Goal: Task Accomplishment & Management: Use online tool/utility

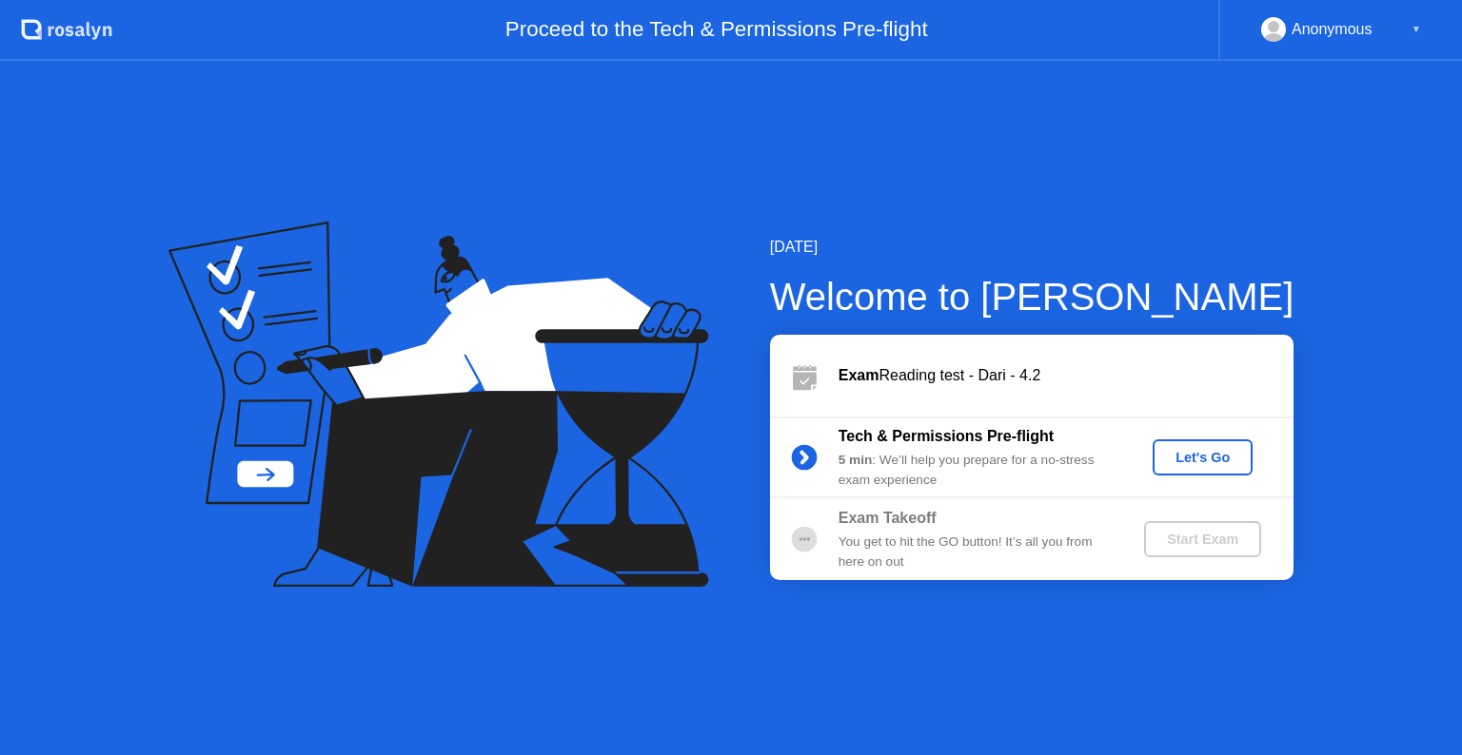
click at [1203, 450] on div "Let's Go" at bounding box center [1202, 457] width 85 height 15
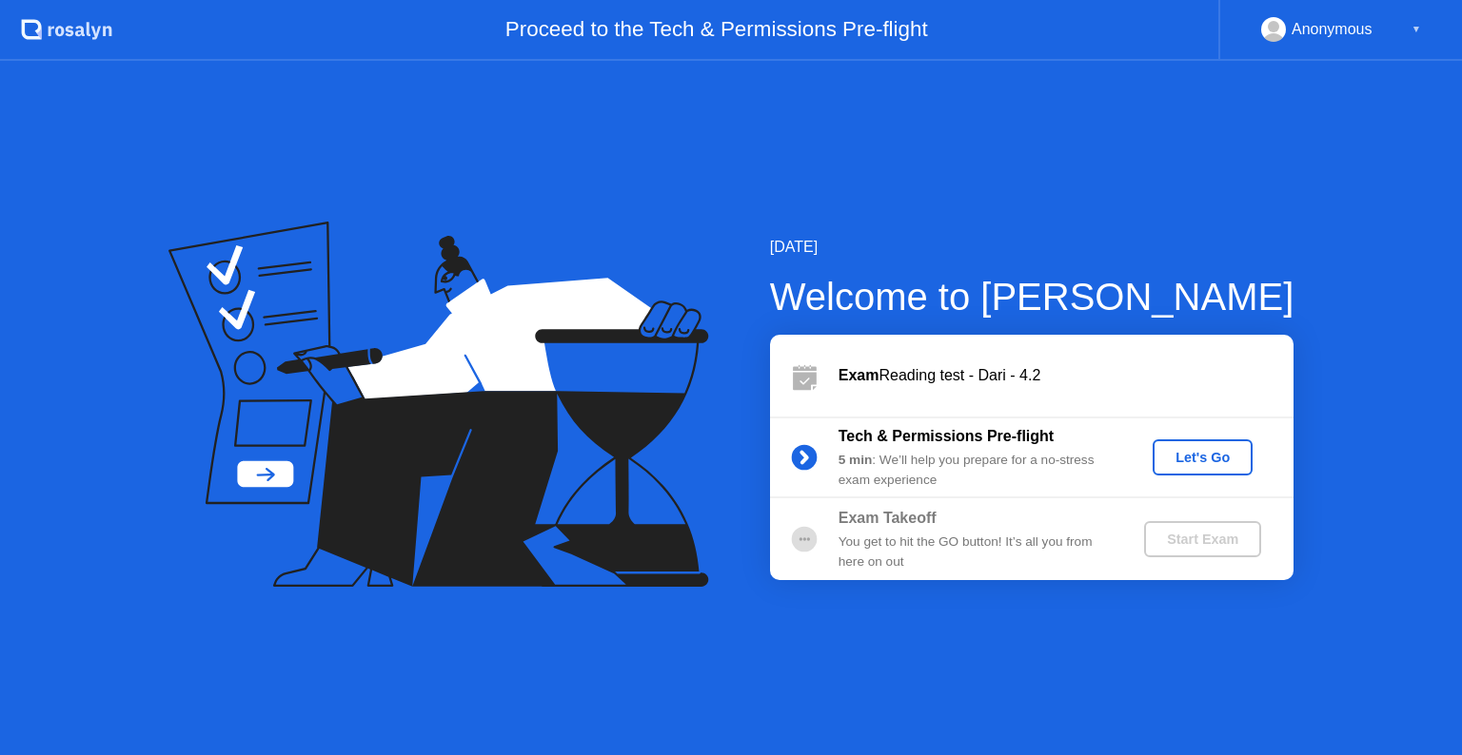
click at [1181, 450] on div "Let's Go" at bounding box center [1202, 457] width 85 height 15
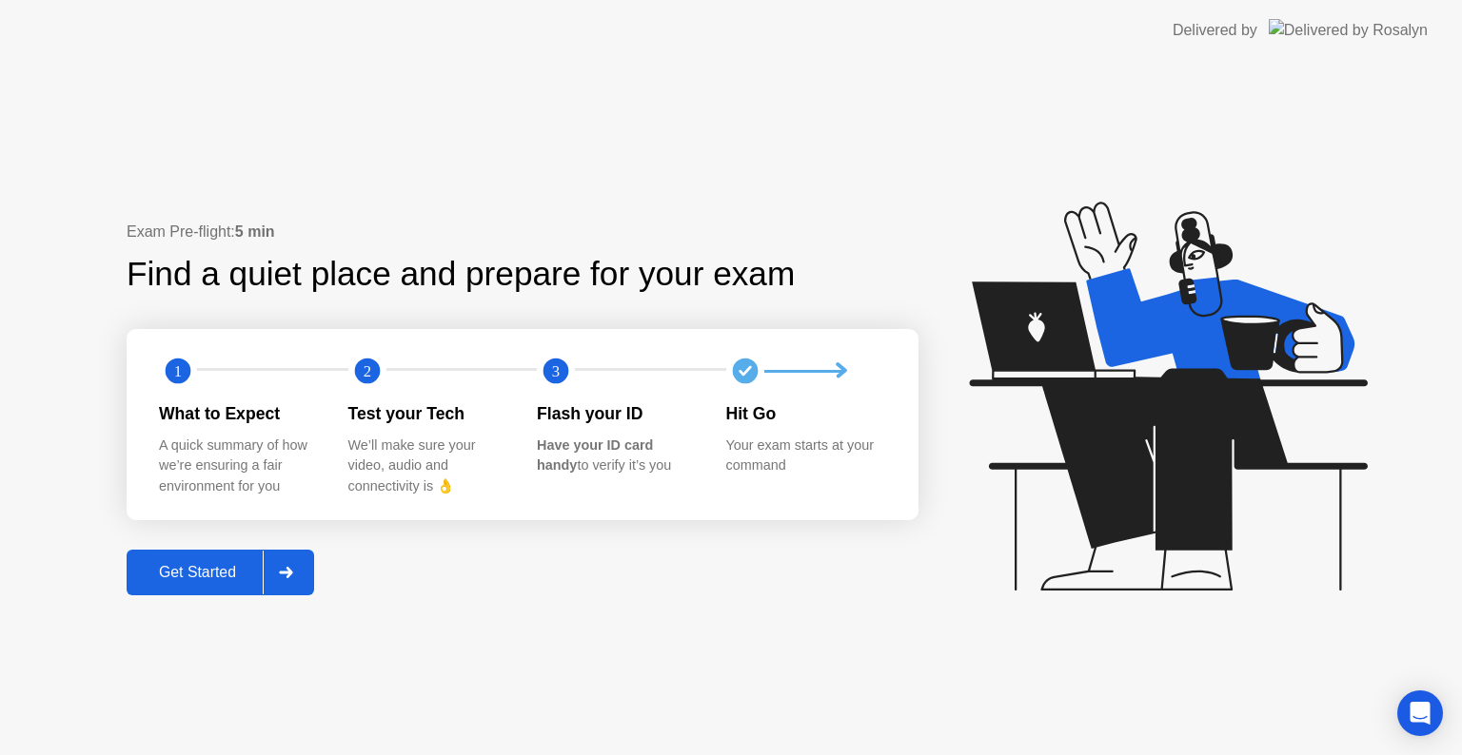
click at [206, 568] on div "Get Started" at bounding box center [197, 572] width 130 height 17
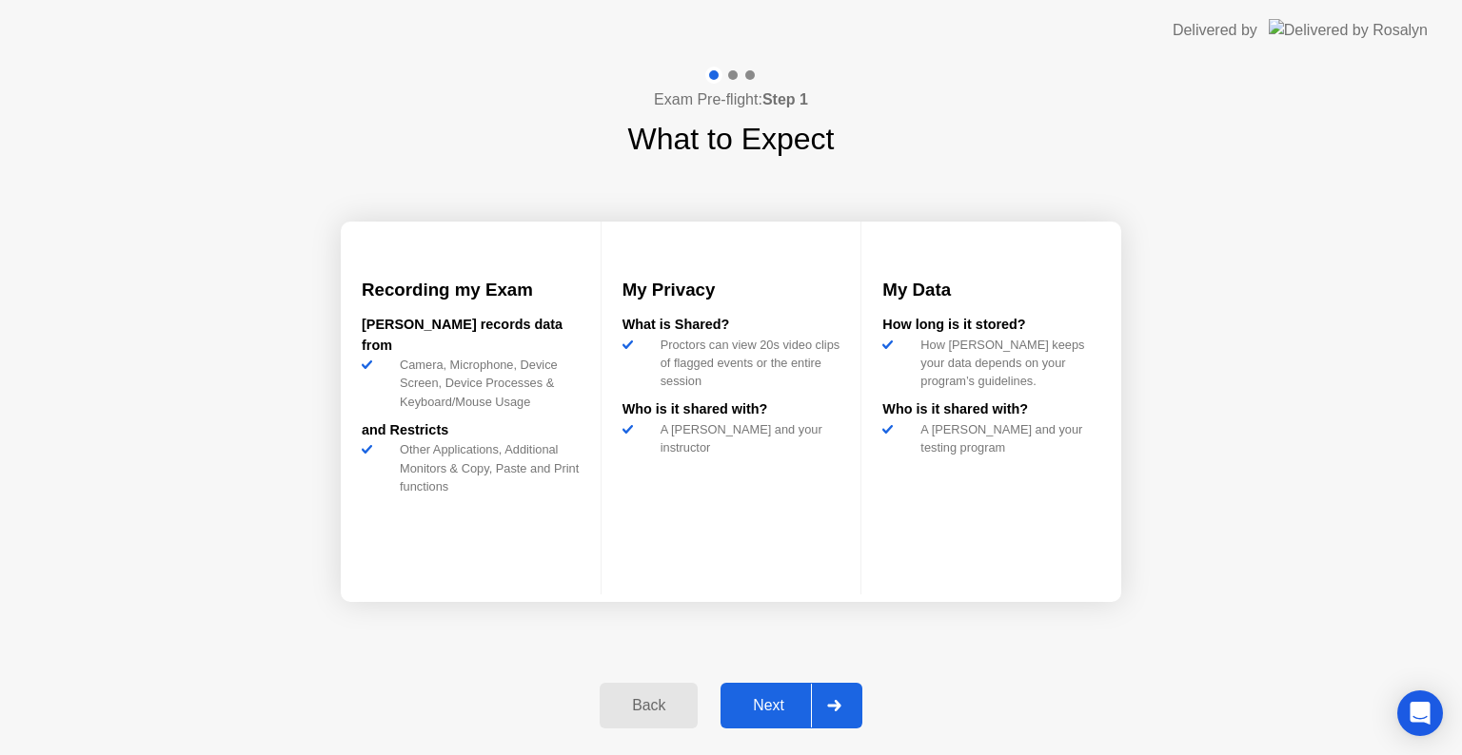
click at [754, 700] on div "Next" at bounding box center [768, 705] width 85 height 17
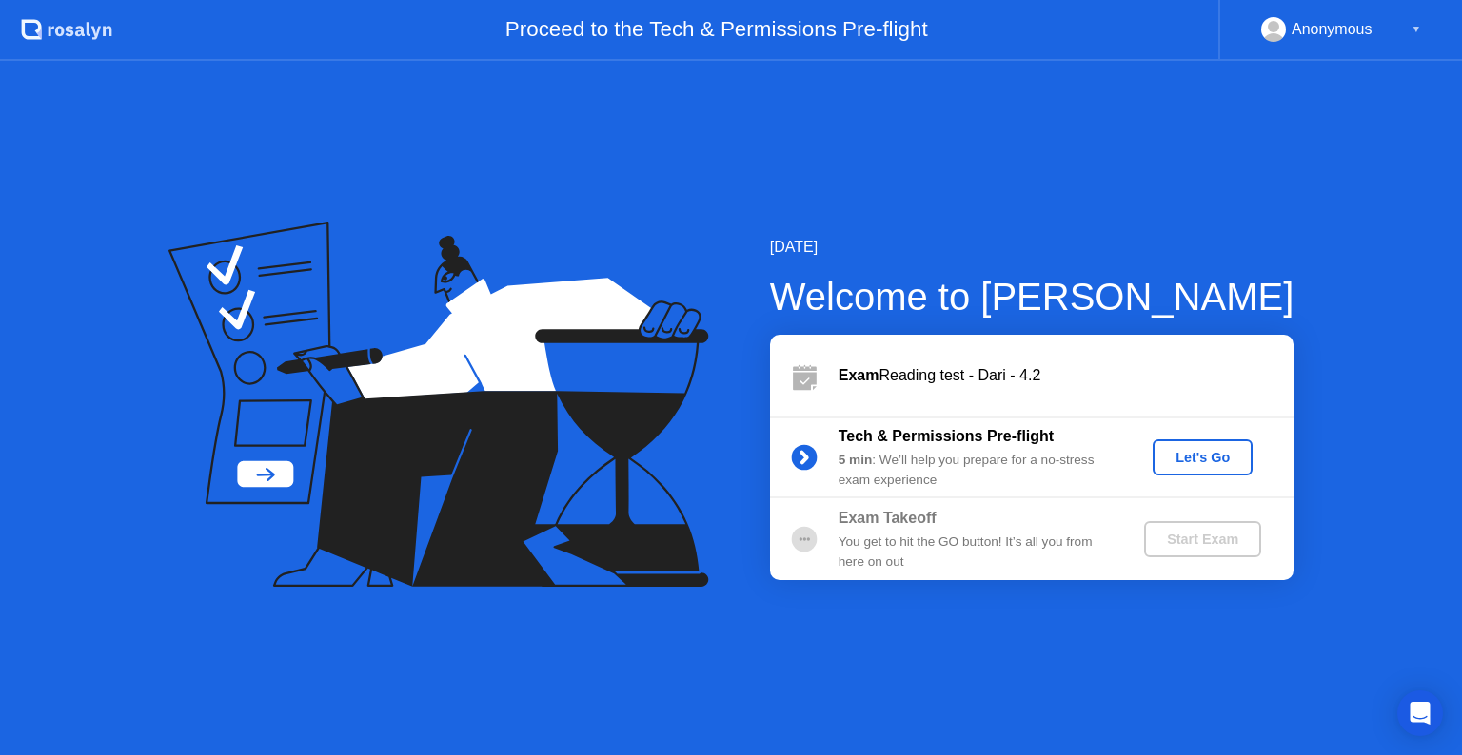
click at [1183, 461] on div "Let's Go" at bounding box center [1202, 457] width 85 height 15
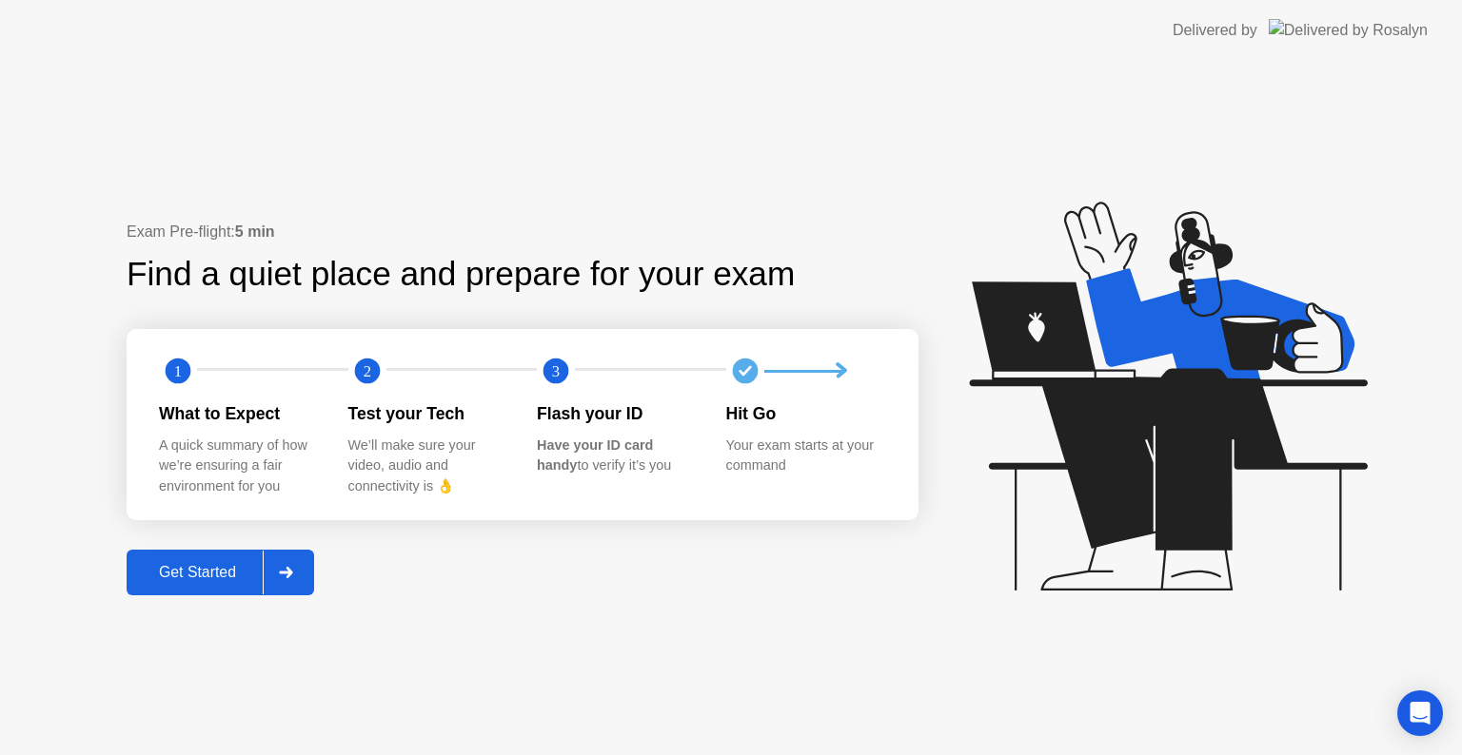
click at [224, 564] on div "Get Started" at bounding box center [197, 572] width 130 height 17
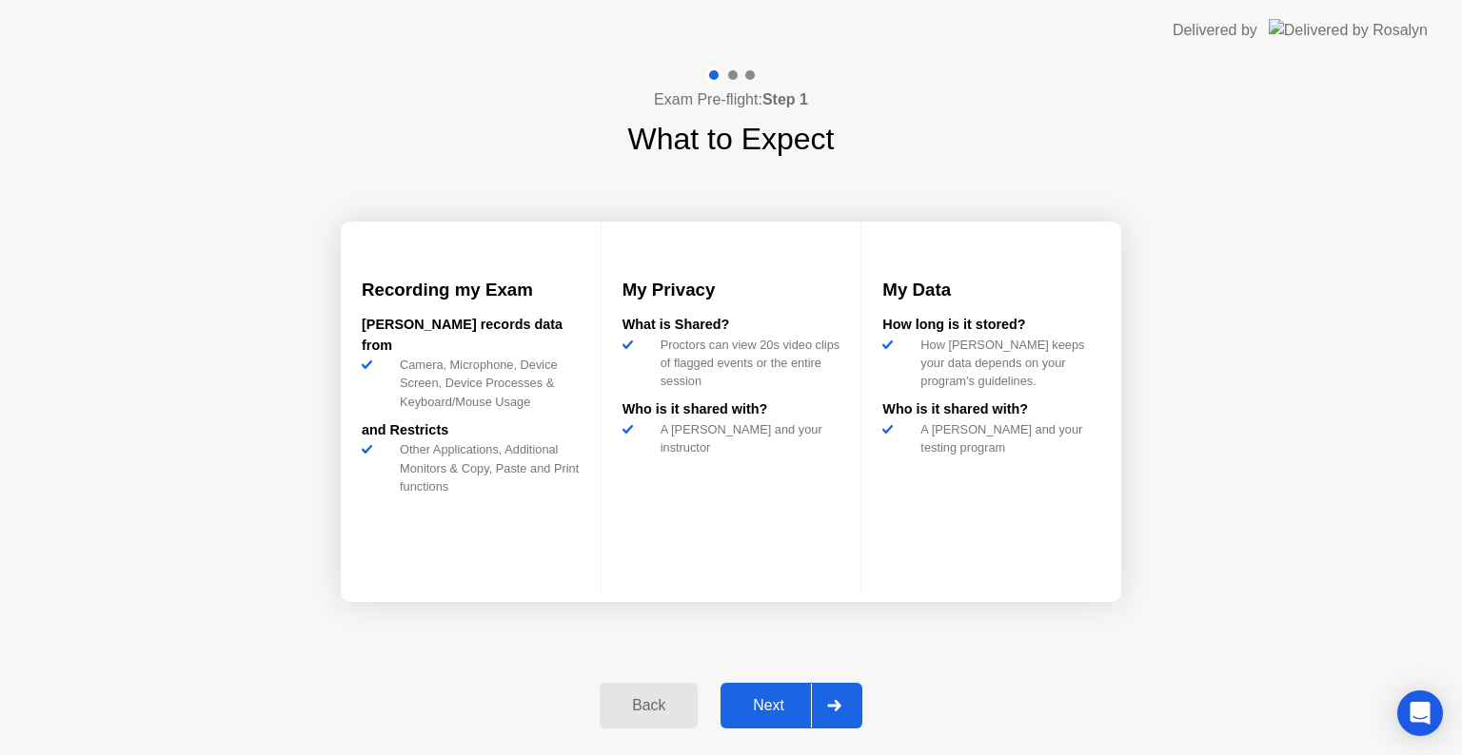
click at [780, 702] on div "Next" at bounding box center [768, 705] width 85 height 17
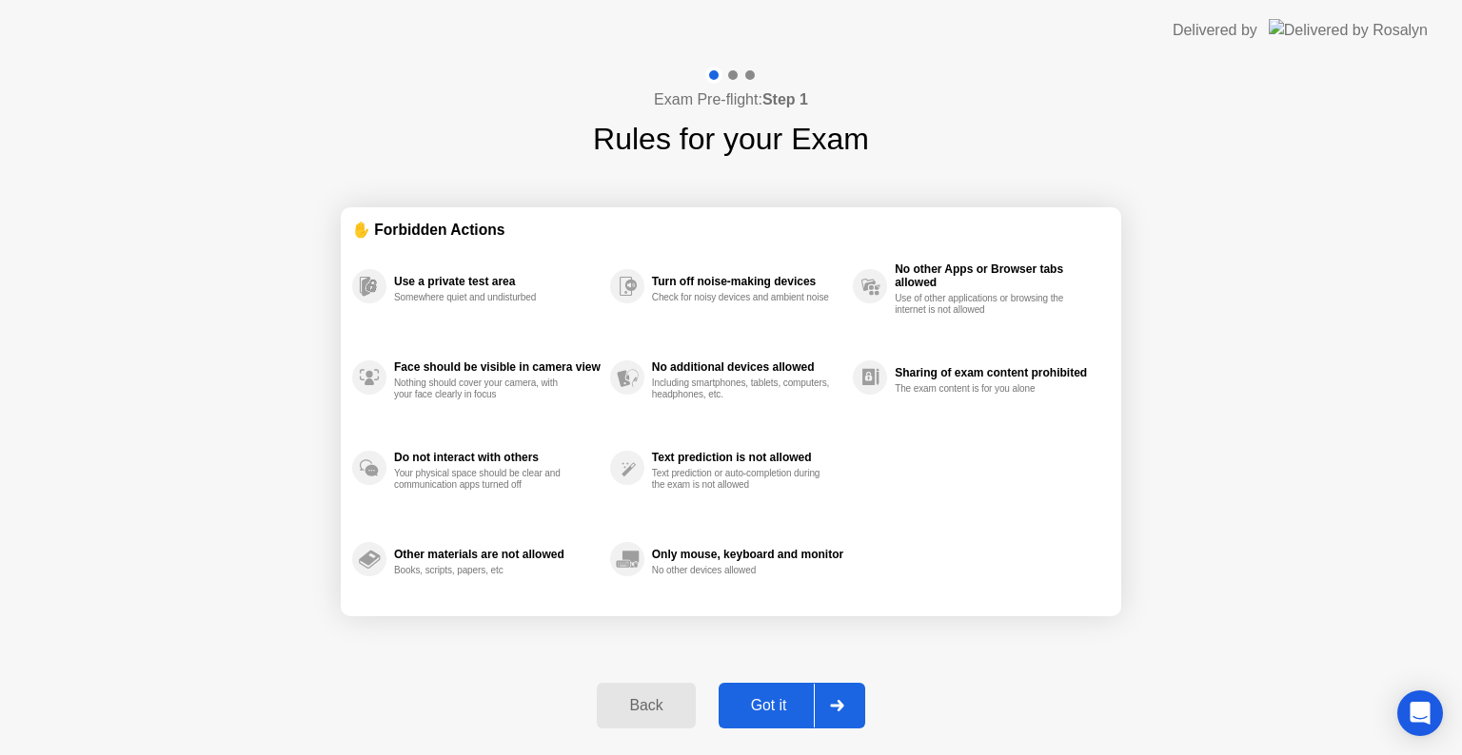
click at [780, 702] on div "Got it" at bounding box center [768, 705] width 89 height 17
select select "**********"
select select "*******"
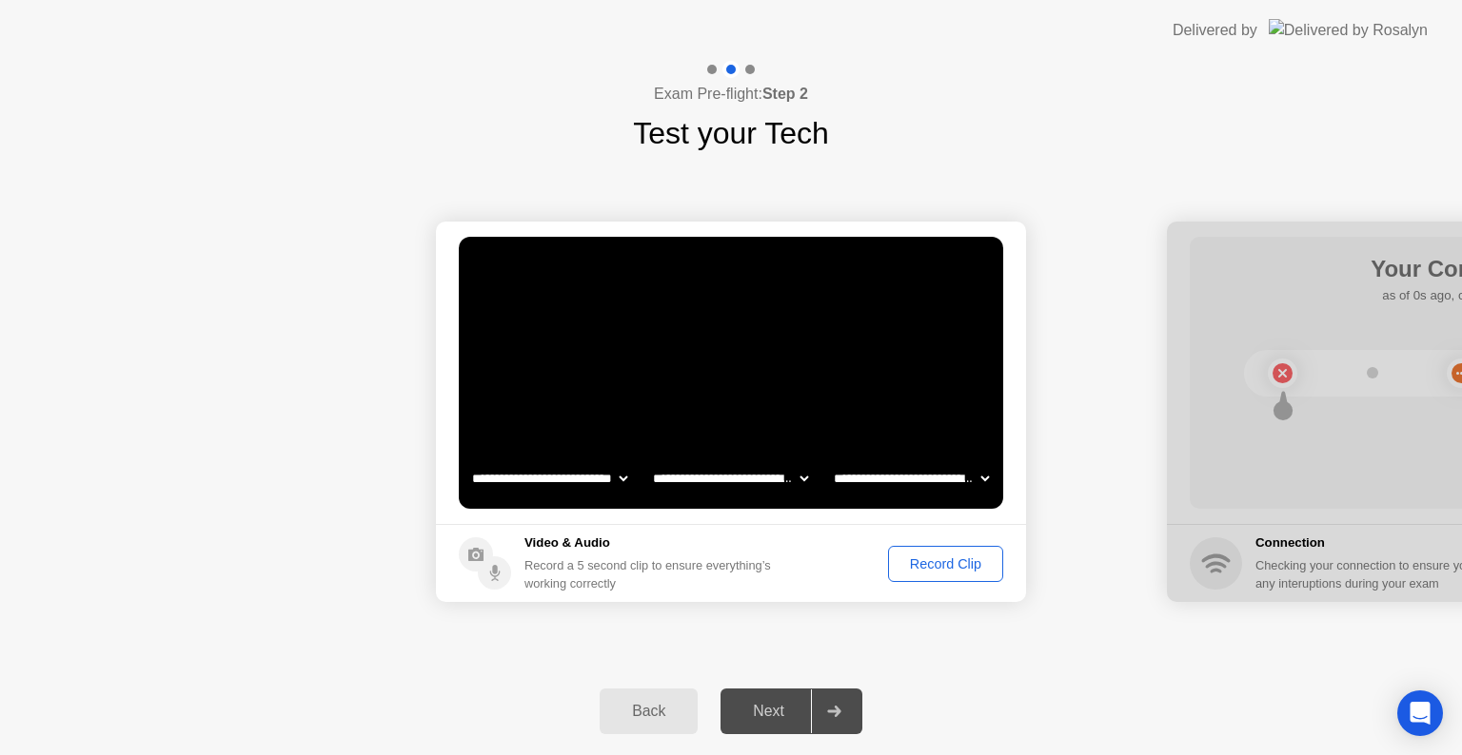
click at [960, 571] on div "Record Clip" at bounding box center [945, 564] width 102 height 15
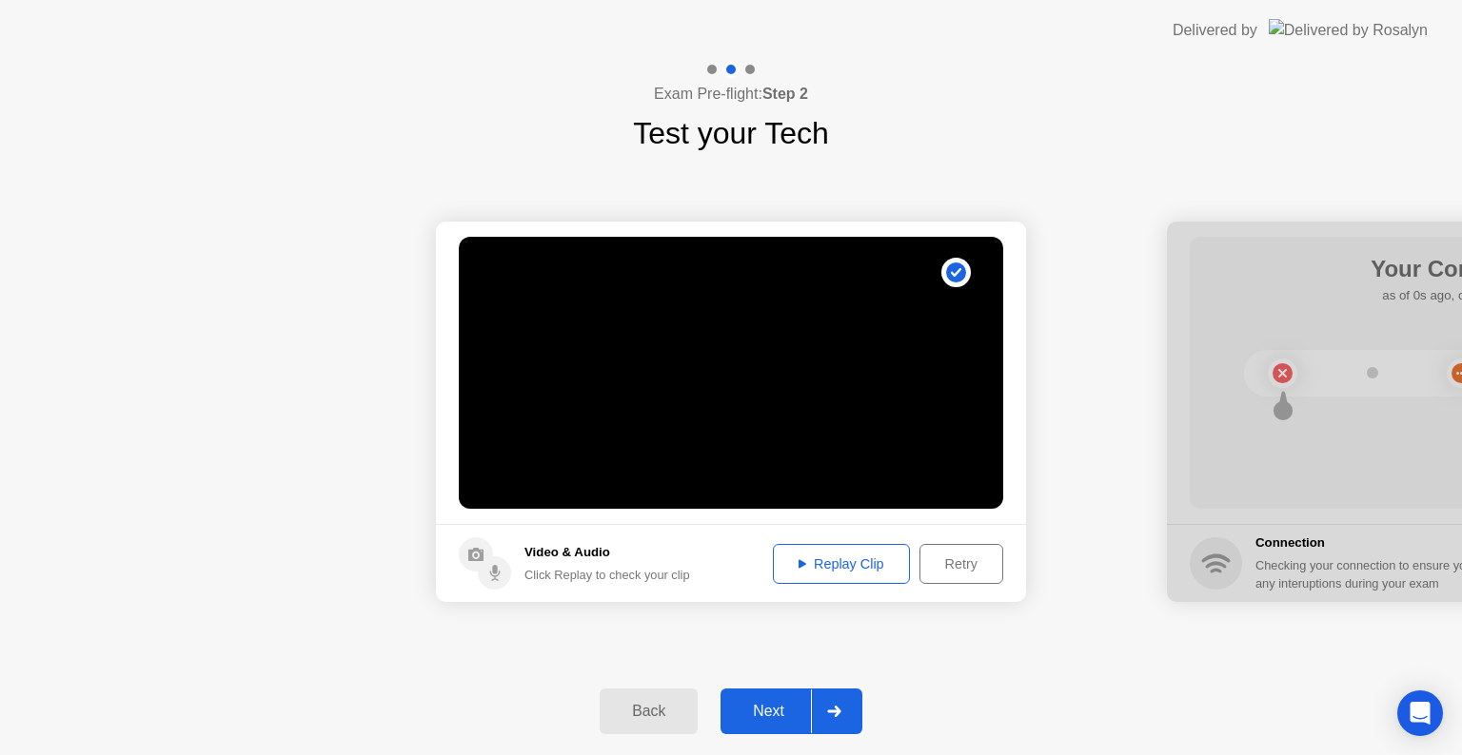
click at [849, 565] on div "Replay Clip" at bounding box center [841, 564] width 124 height 15
click at [832, 712] on icon at bounding box center [833, 711] width 13 height 11
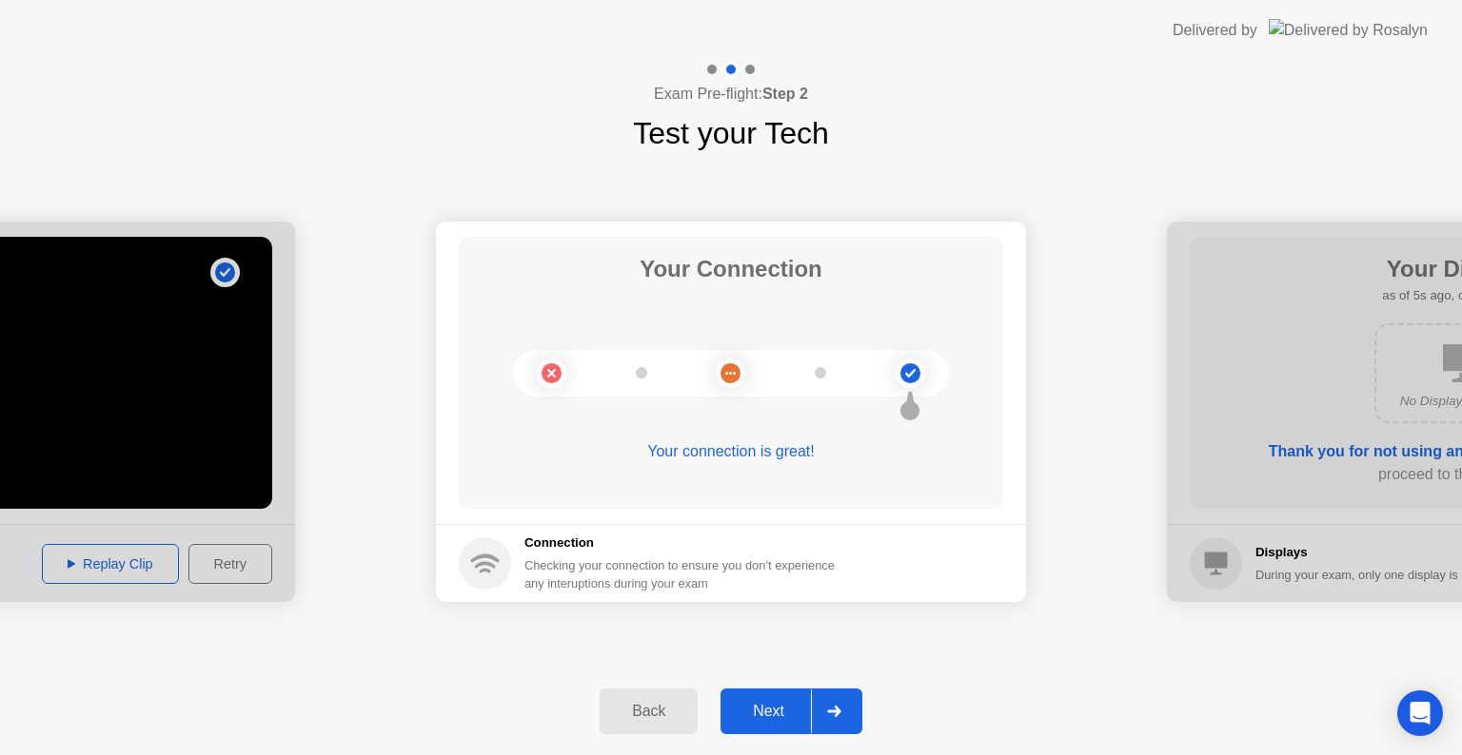
click at [826, 706] on div at bounding box center [834, 712] width 46 height 44
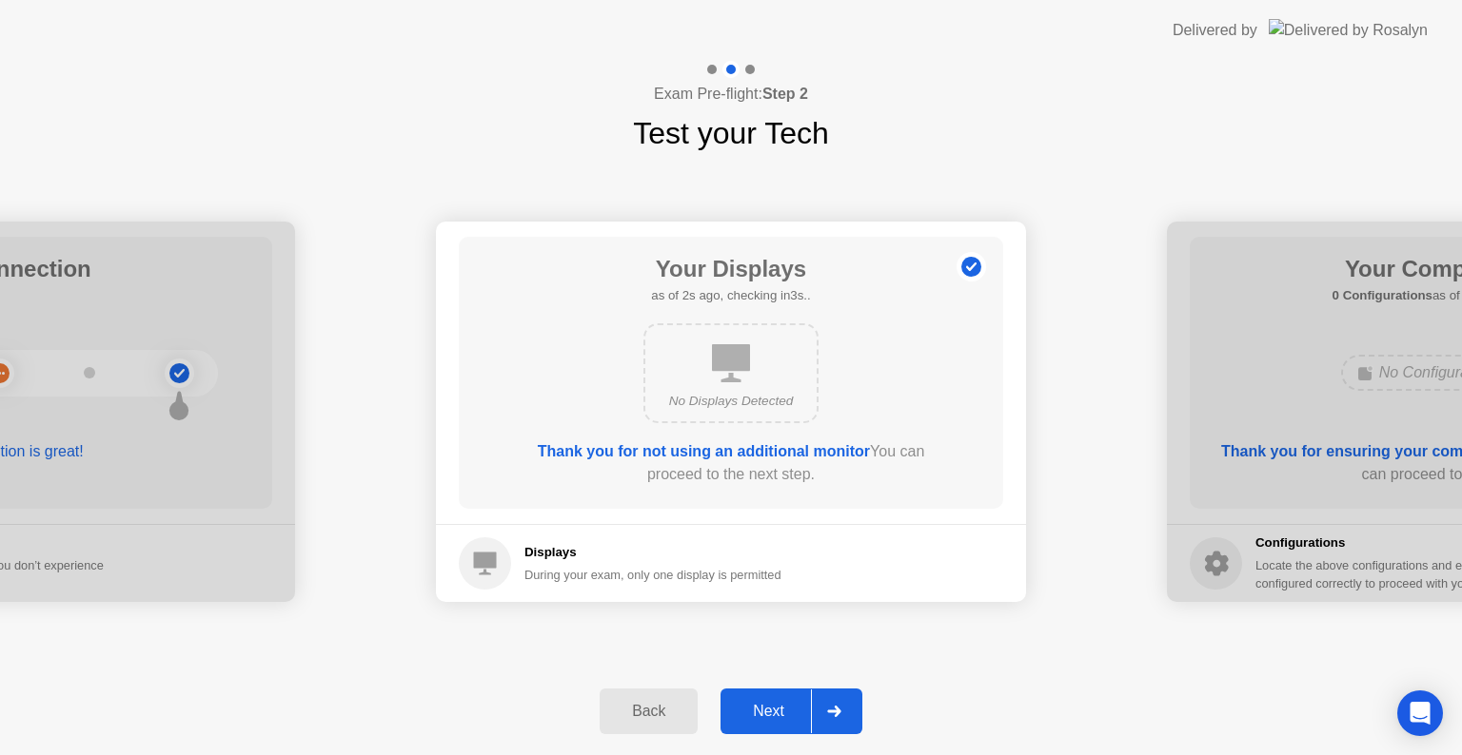
click at [826, 706] on div at bounding box center [834, 712] width 46 height 44
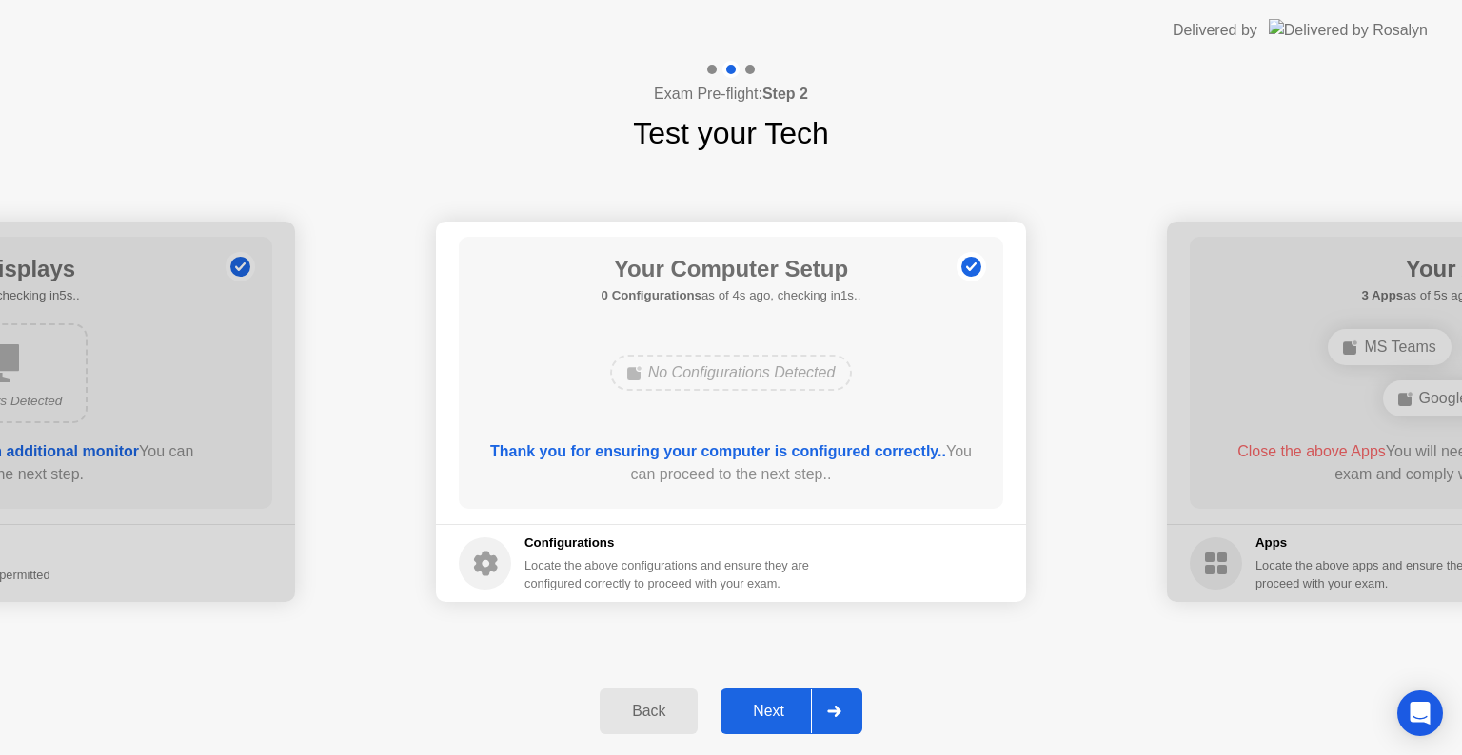
click at [826, 706] on div at bounding box center [834, 712] width 46 height 44
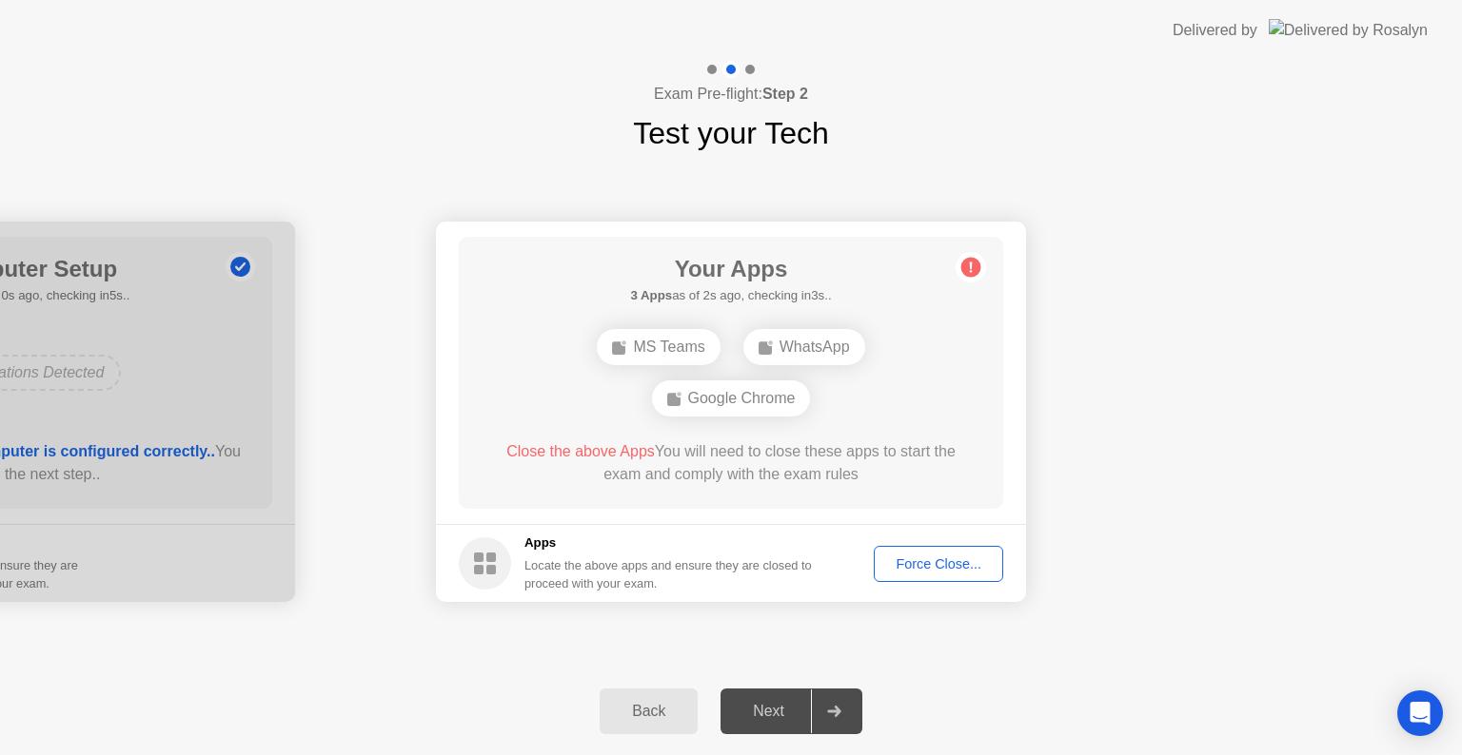
click at [928, 567] on div "Force Close..." at bounding box center [938, 564] width 116 height 15
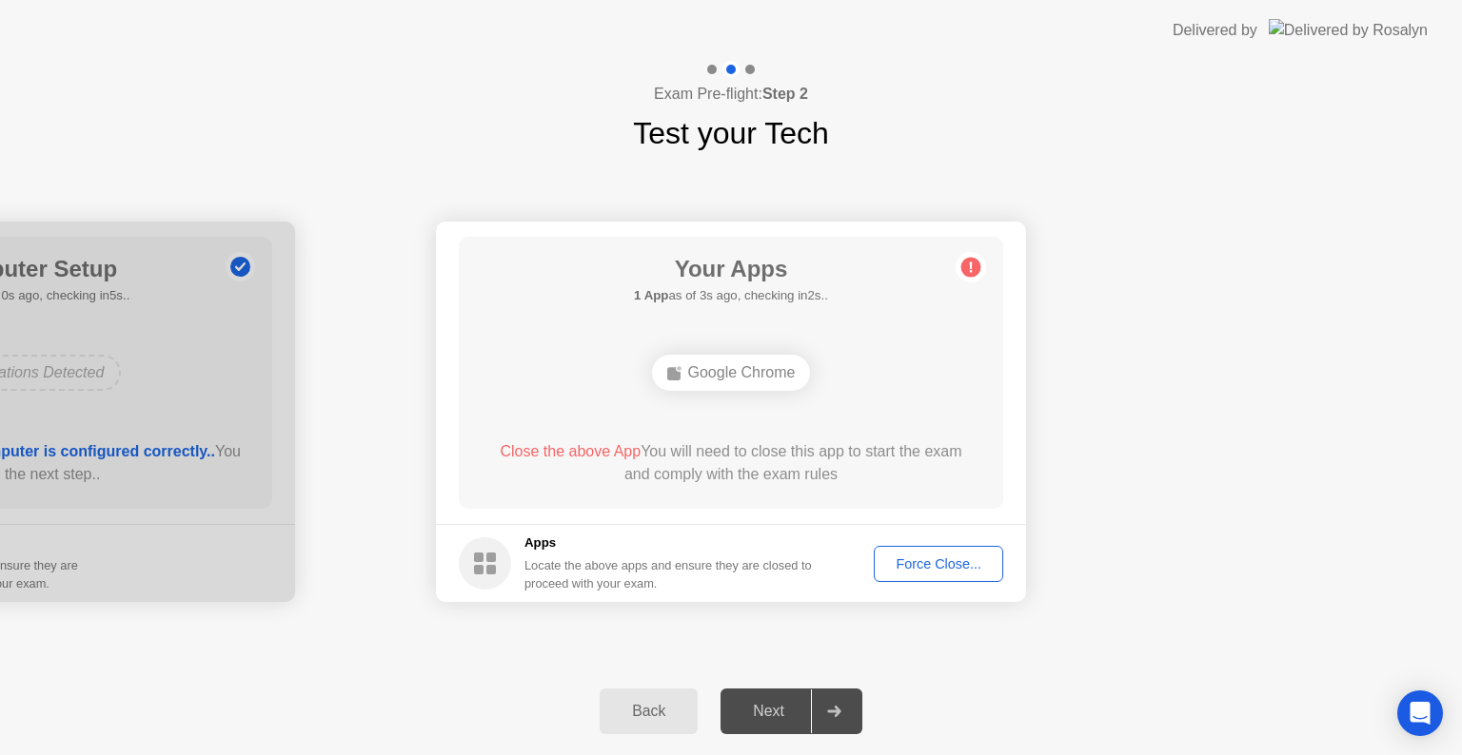
click at [937, 570] on div "Force Close..." at bounding box center [938, 564] width 116 height 15
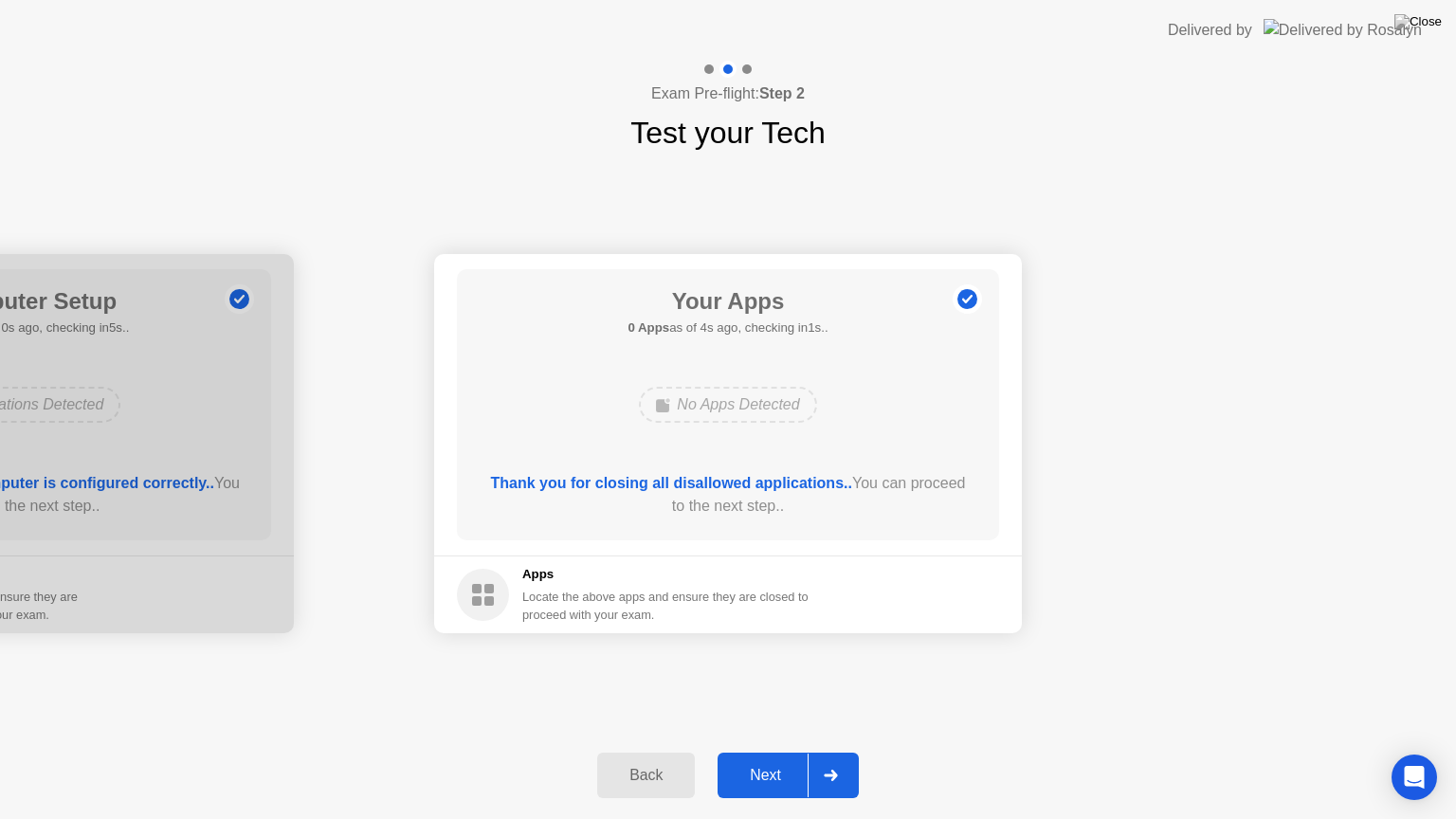
click at [827, 752] on div at bounding box center [831, 775] width 46 height 44
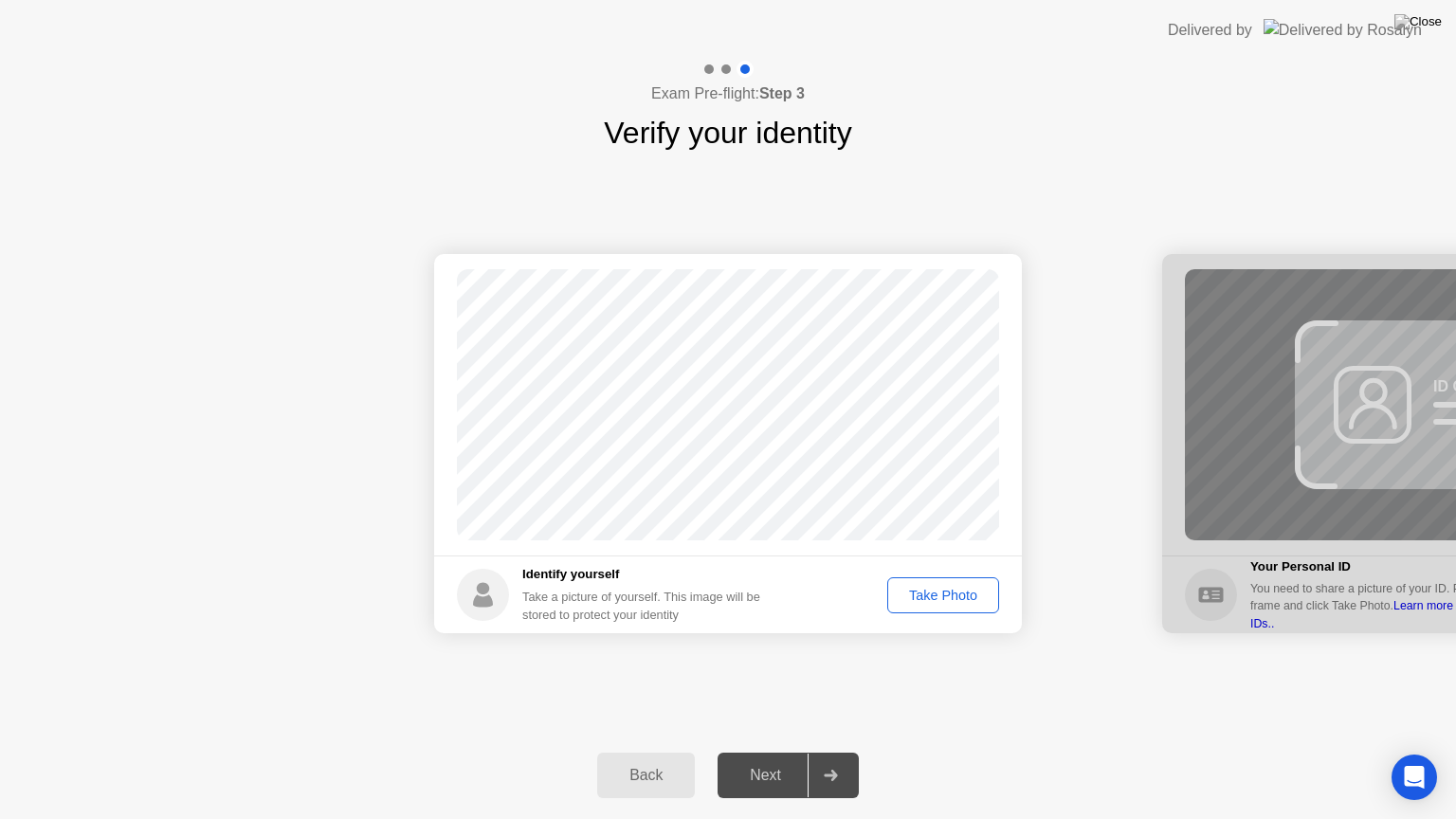
click at [945, 596] on div "Take Photo" at bounding box center [942, 595] width 99 height 15
click at [777, 752] on div "Next" at bounding box center [765, 775] width 85 height 17
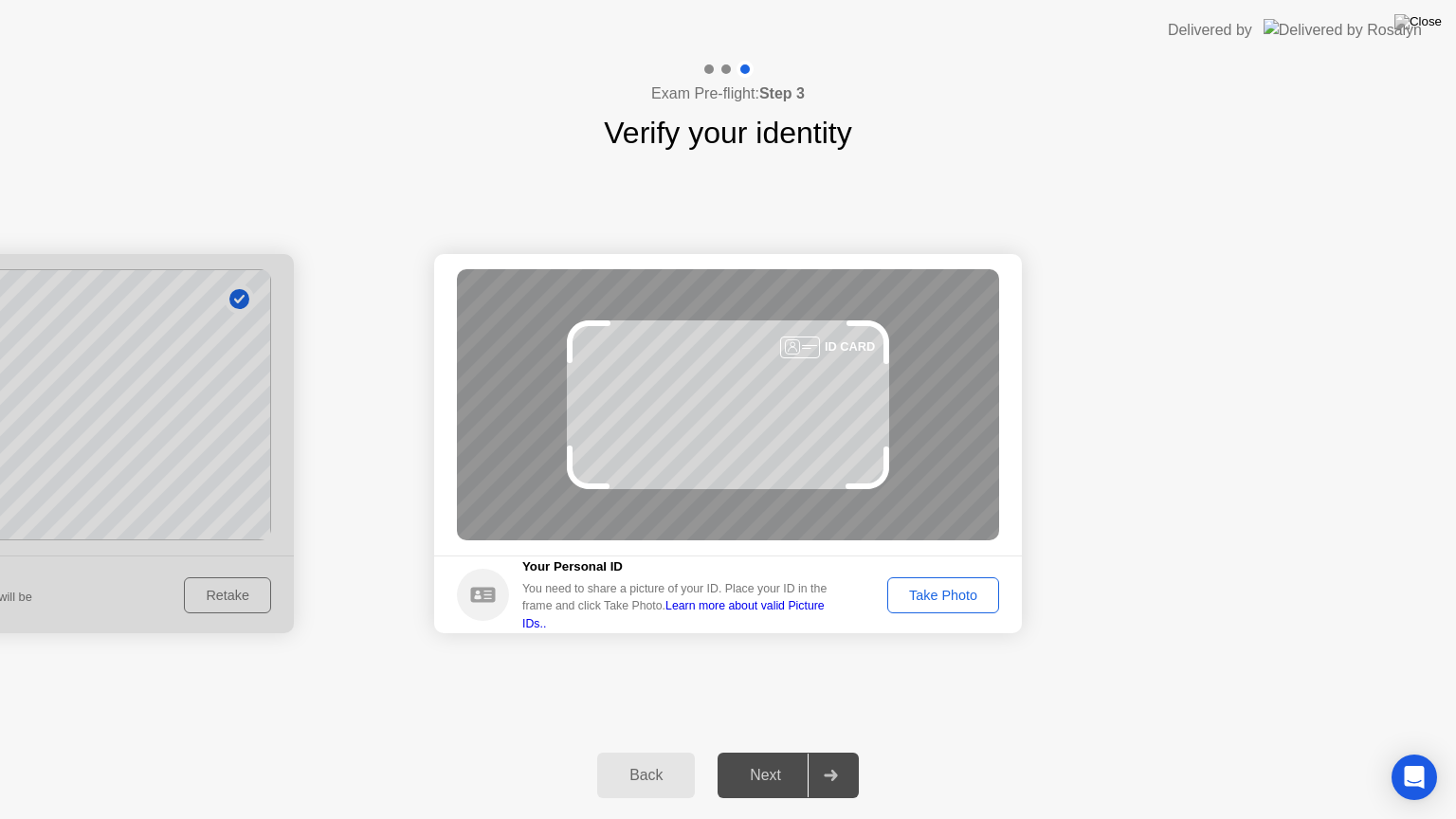
click at [926, 601] on div "Take Photo" at bounding box center [942, 595] width 99 height 15
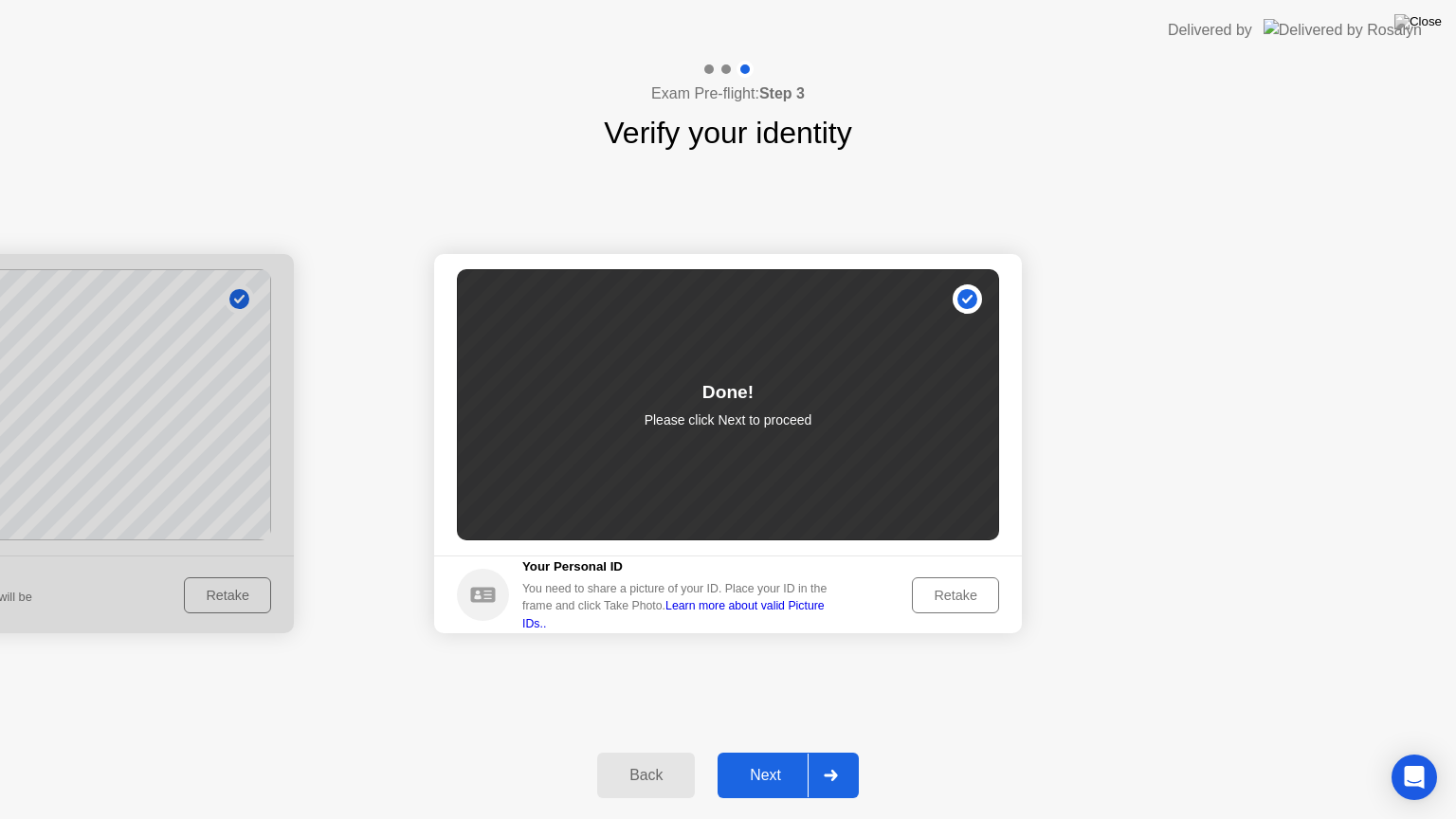
click at [769, 752] on div "Next" at bounding box center [765, 775] width 85 height 17
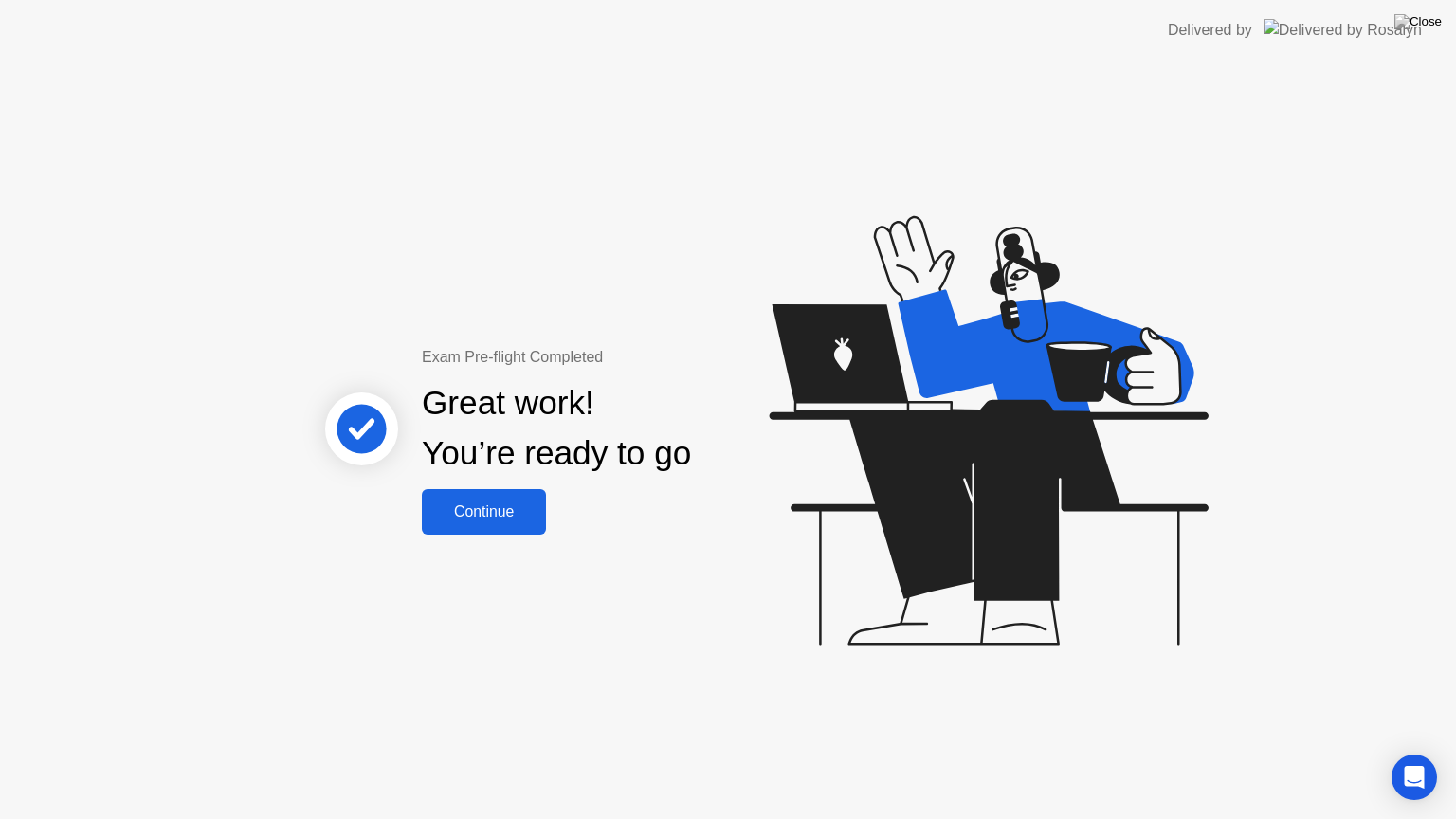
click at [523, 513] on div "Continue" at bounding box center [483, 511] width 113 height 17
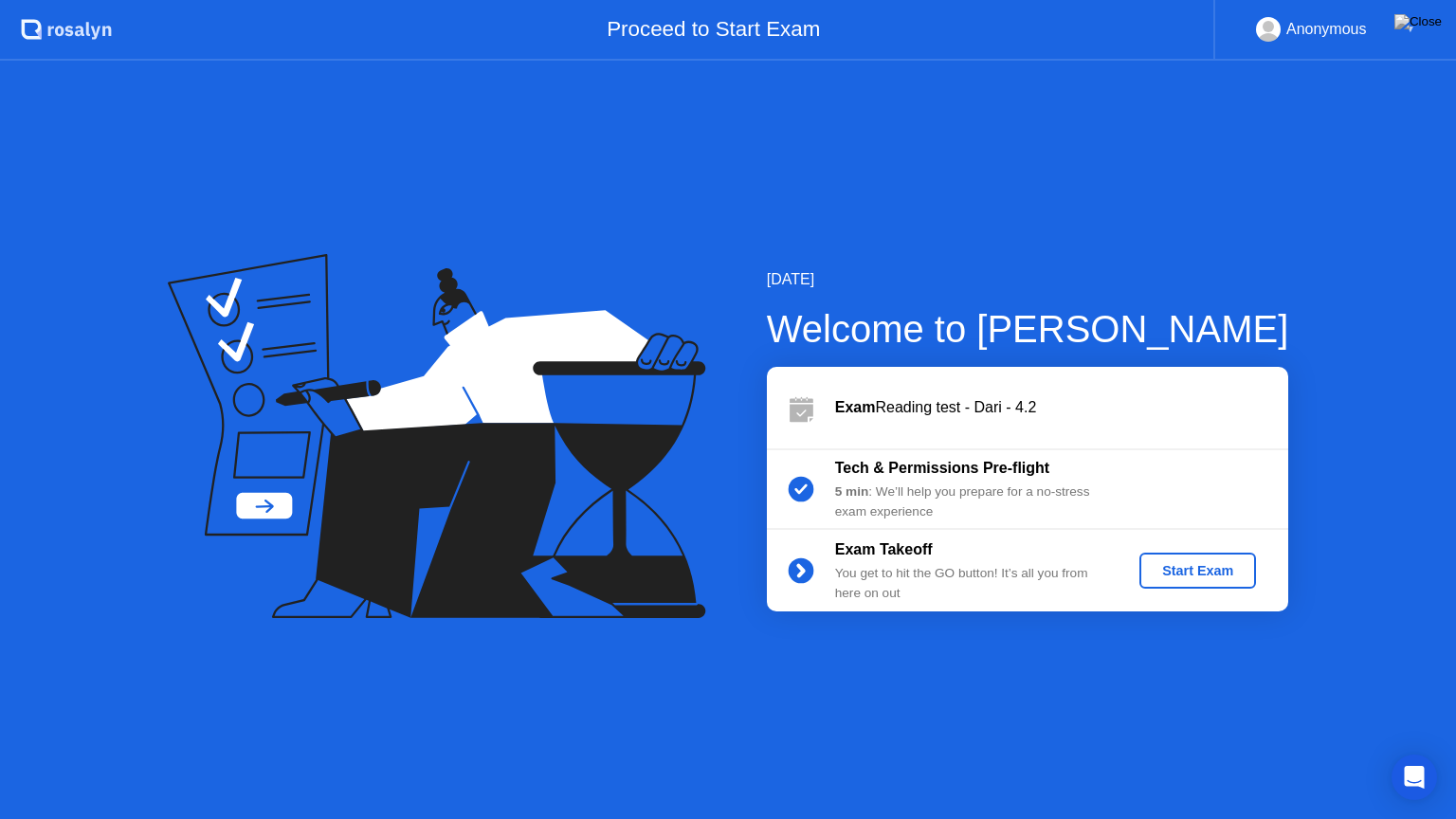
click at [1178, 577] on div "Start Exam" at bounding box center [1197, 570] width 102 height 15
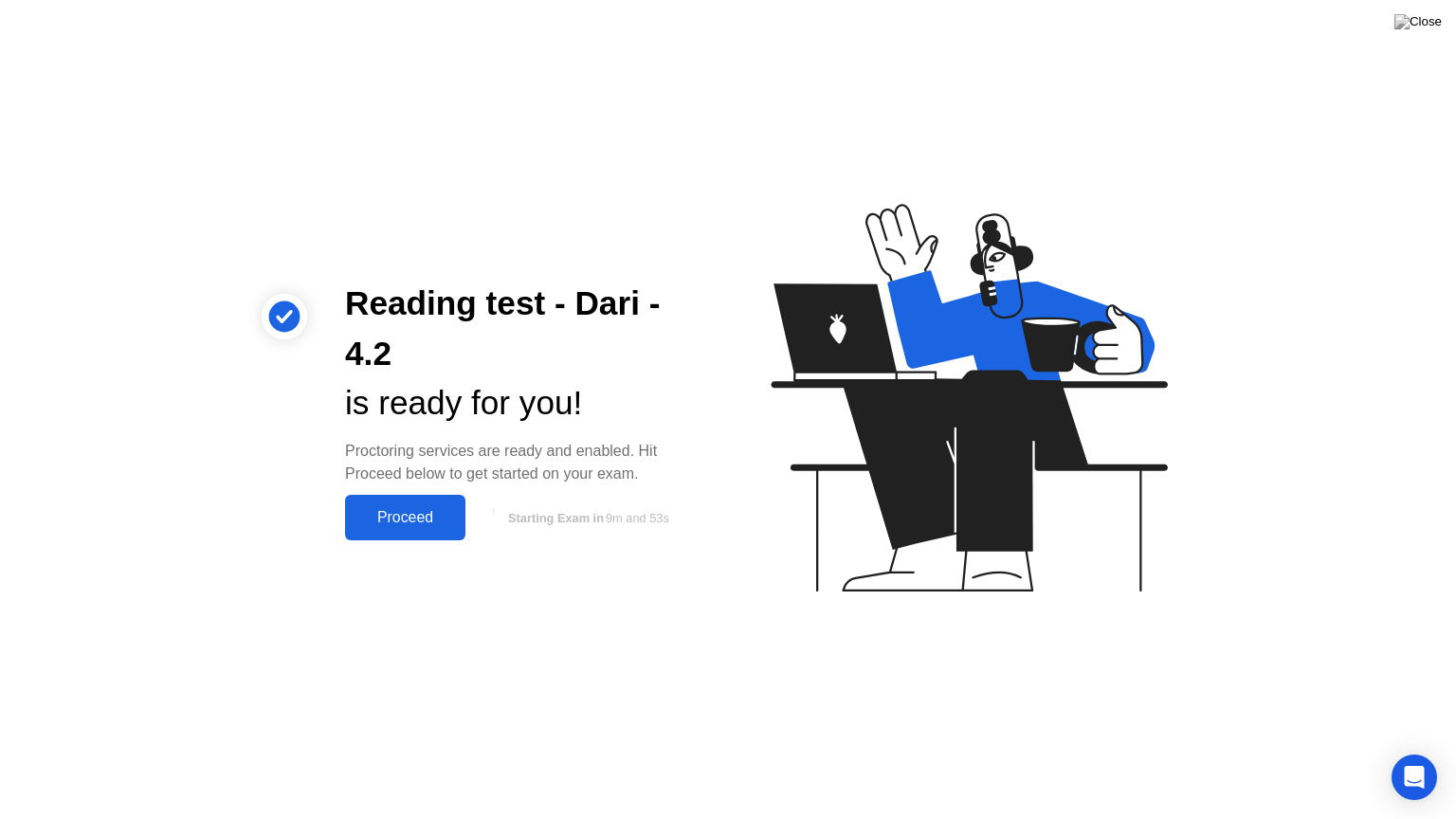
click at [402, 512] on div "Proceed" at bounding box center [404, 517] width 109 height 17
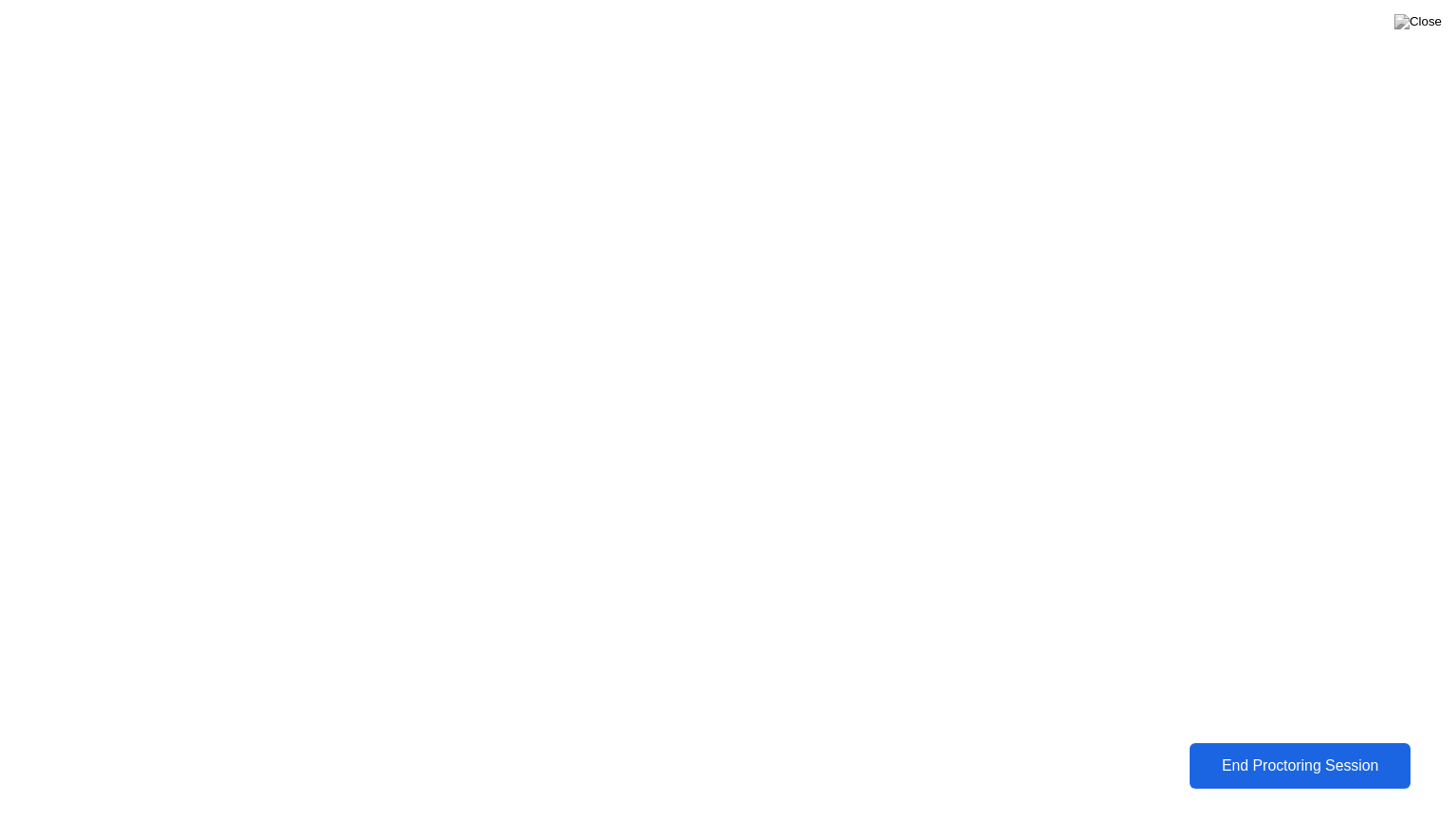
click at [1300, 752] on div "End Proctoring Session" at bounding box center [1300, 765] width 209 height 17
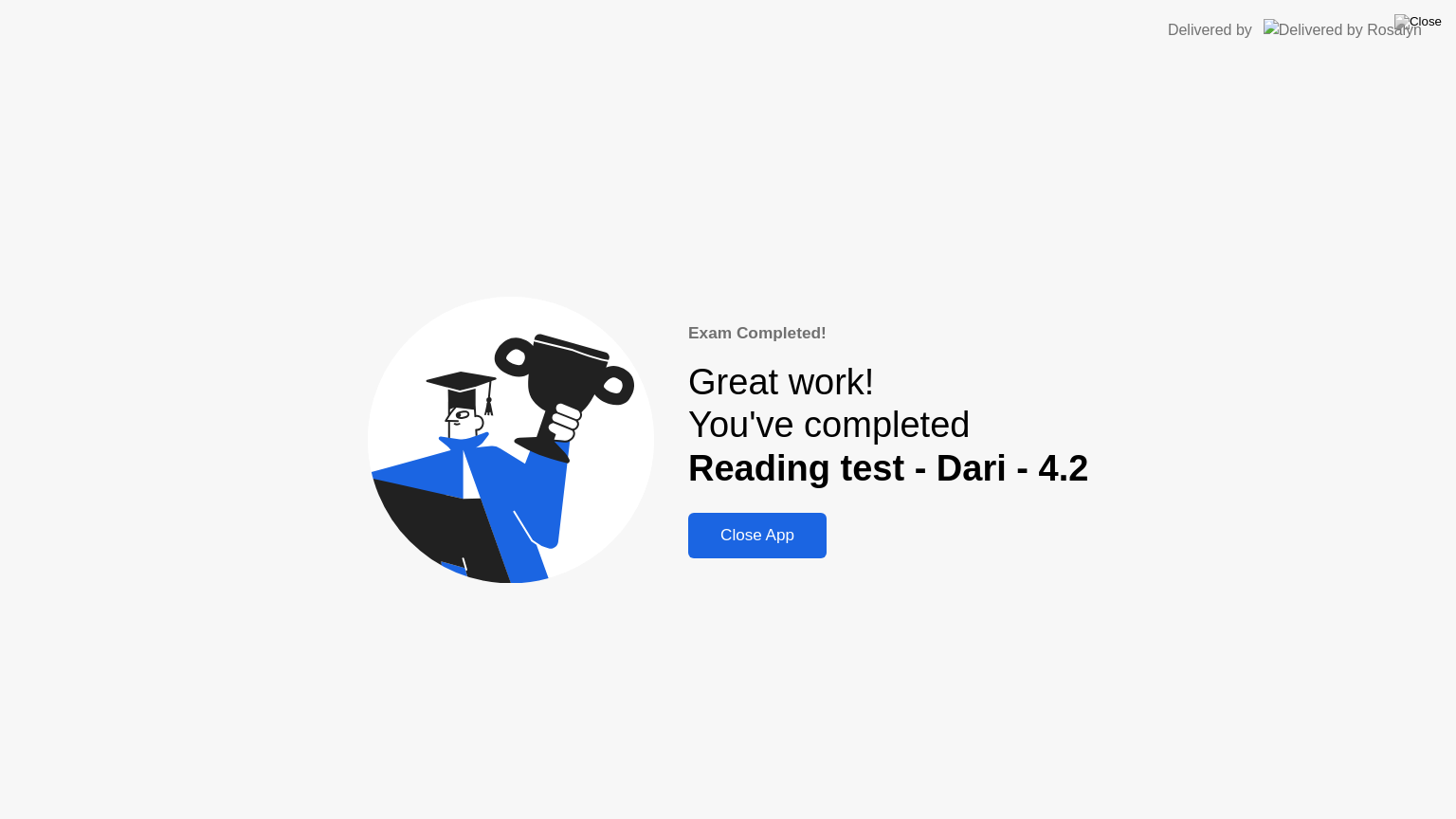
click at [769, 545] on div "Close App" at bounding box center [758, 535] width 127 height 19
